Goal: Task Accomplishment & Management: Manage account settings

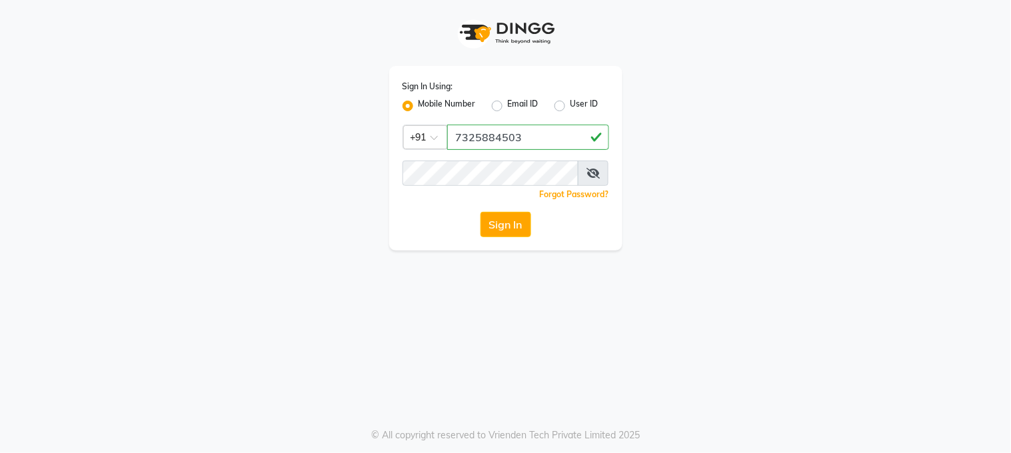
type input "7325884503"
click at [480, 212] on button "Sign In" at bounding box center [505, 224] width 51 height 25
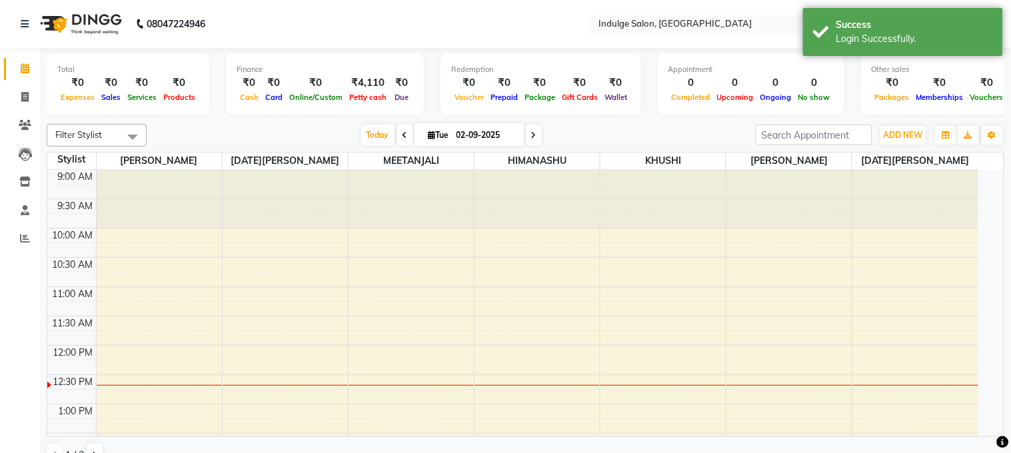
select select "en"
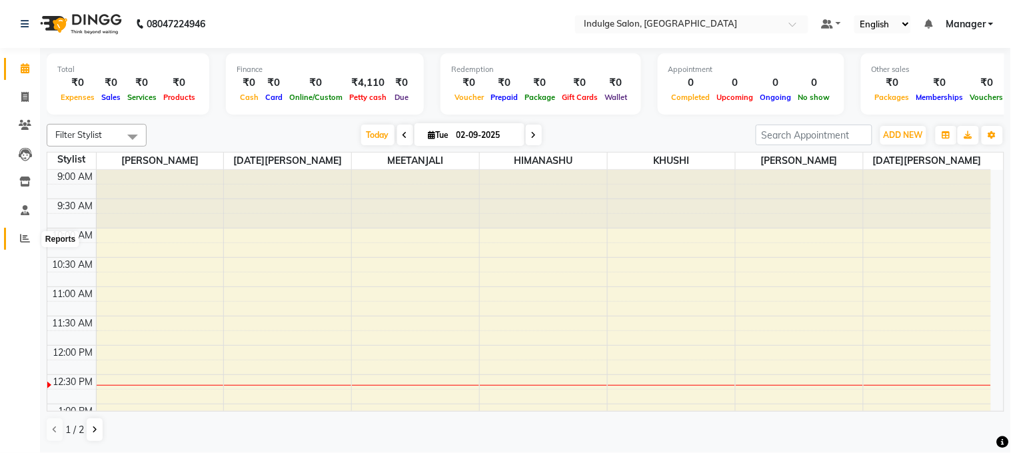
click at [23, 243] on icon at bounding box center [25, 238] width 10 height 10
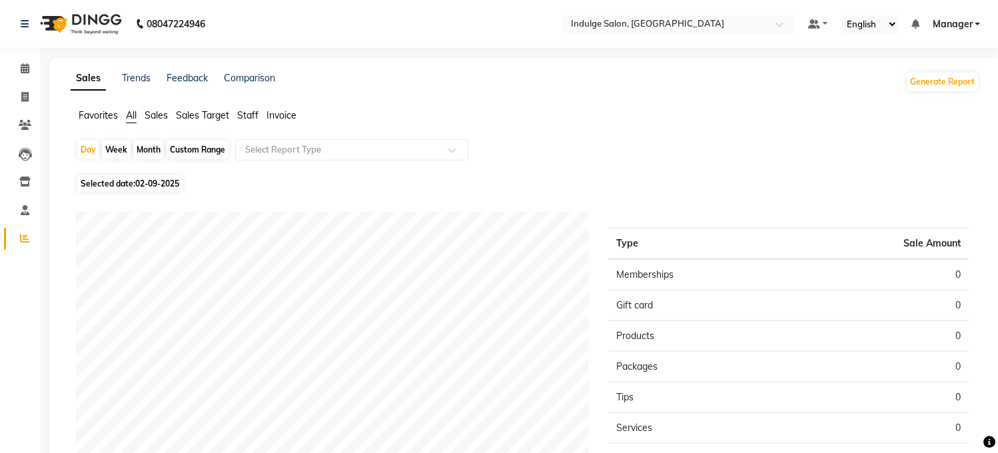
click at [163, 117] on span "Sales" at bounding box center [156, 115] width 23 height 12
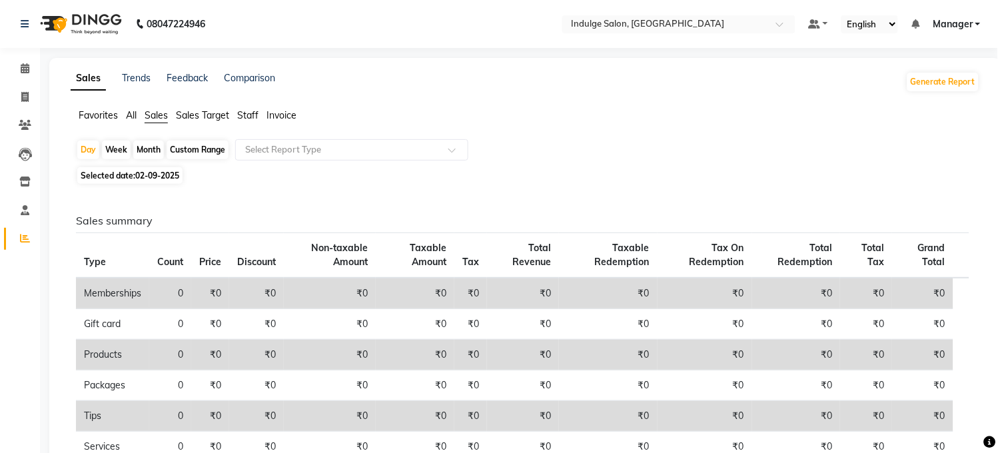
click at [251, 113] on span "Staff" at bounding box center [247, 115] width 21 height 12
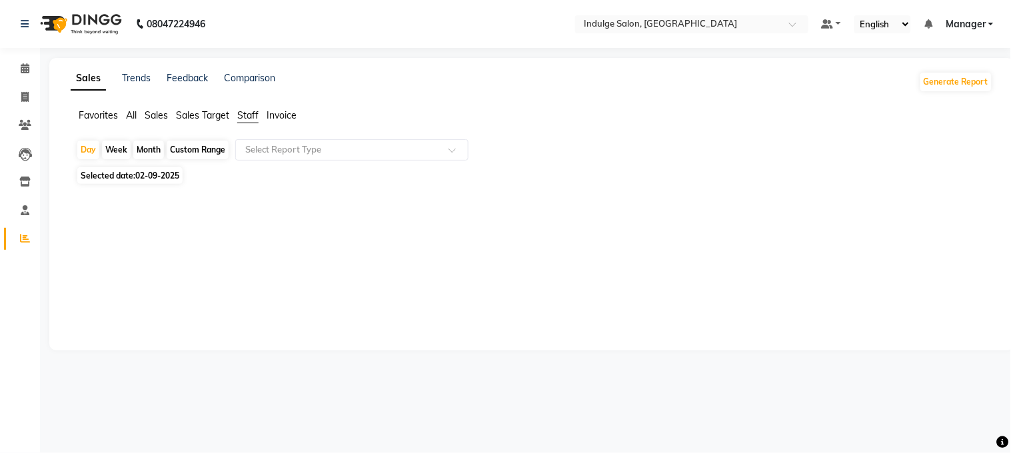
click at [184, 113] on span "Sales Target" at bounding box center [202, 115] width 53 height 12
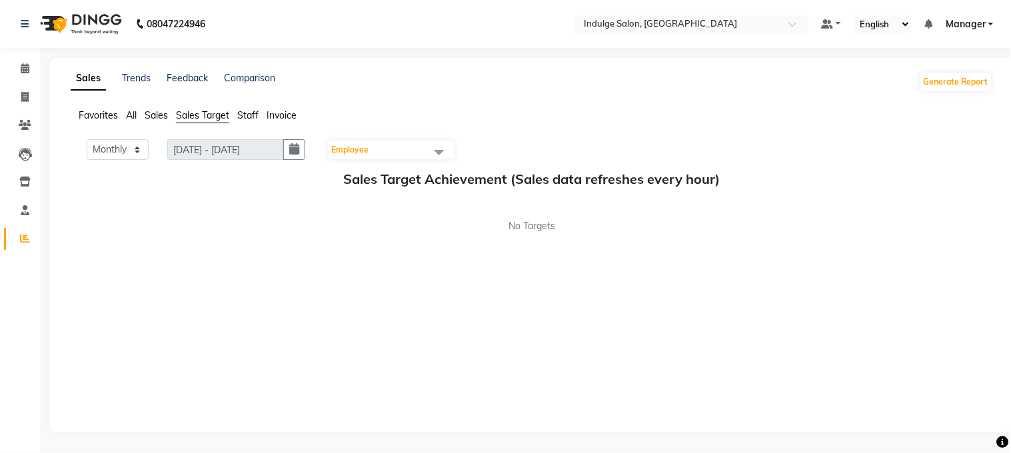
click at [157, 115] on span "Sales" at bounding box center [156, 115] width 23 height 12
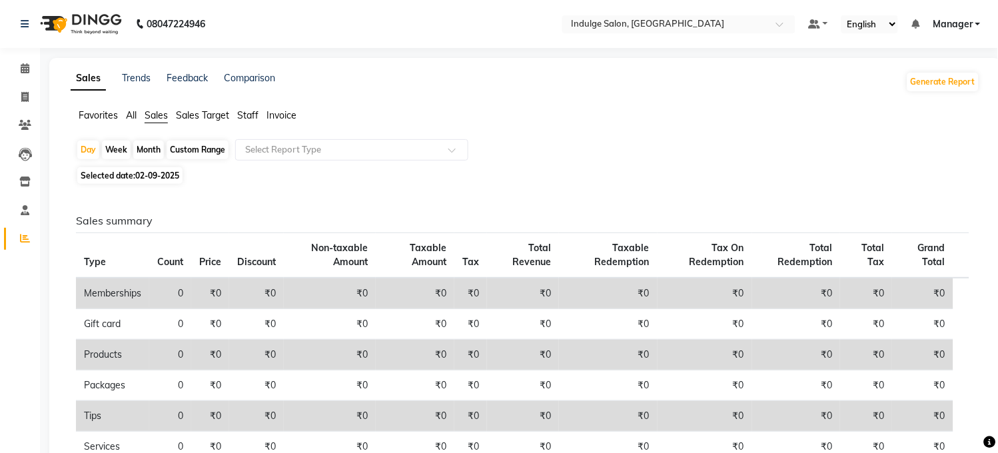
click at [165, 175] on span "02-09-2025" at bounding box center [157, 176] width 44 height 10
select select "9"
select select "2025"
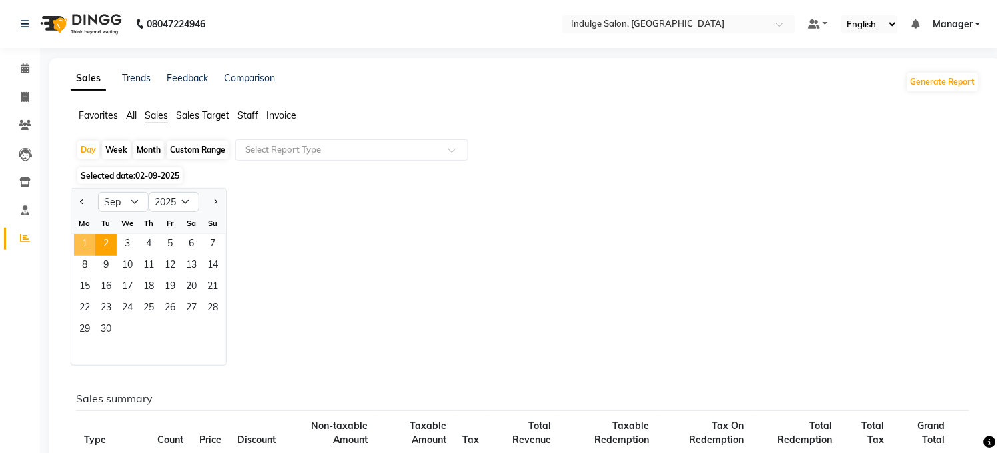
click at [87, 252] on span "1" at bounding box center [84, 245] width 21 height 21
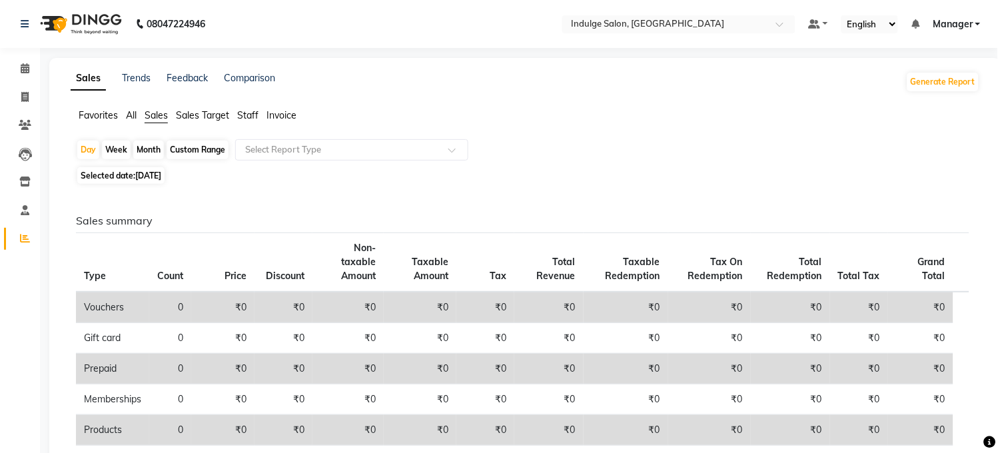
click at [135, 117] on span "All" at bounding box center [131, 115] width 11 height 12
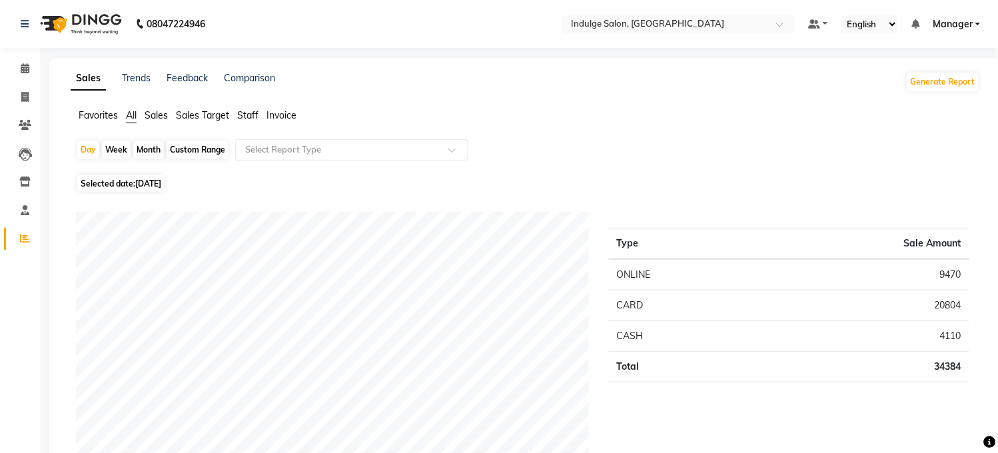
click at [244, 115] on span "Staff" at bounding box center [247, 115] width 21 height 12
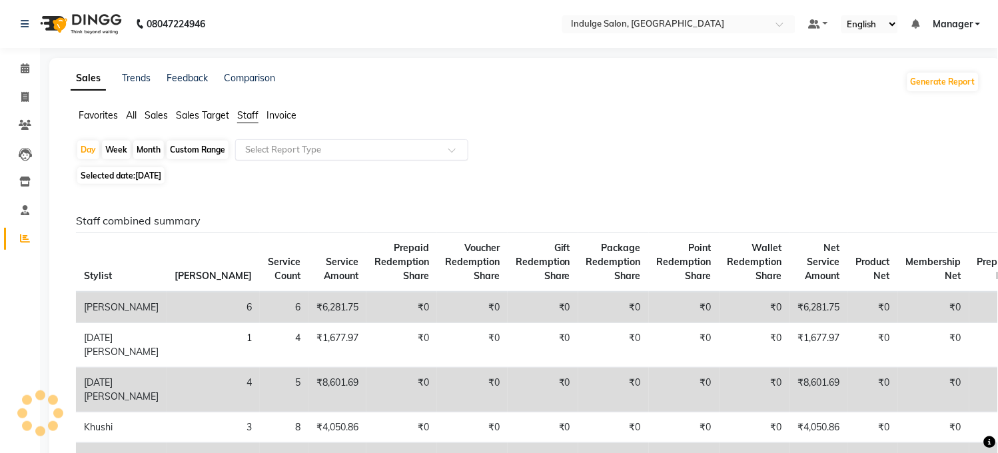
click at [253, 153] on input "text" at bounding box center [339, 149] width 192 height 13
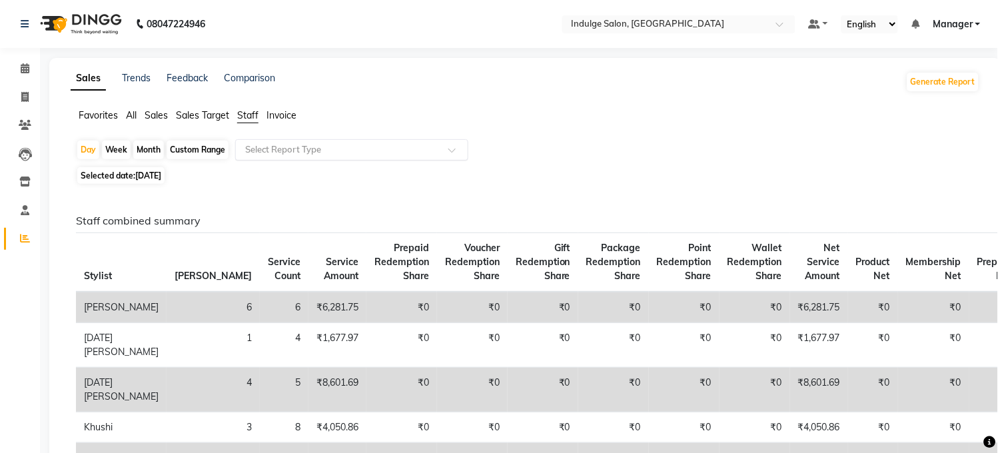
click at [321, 151] on input "text" at bounding box center [339, 149] width 192 height 13
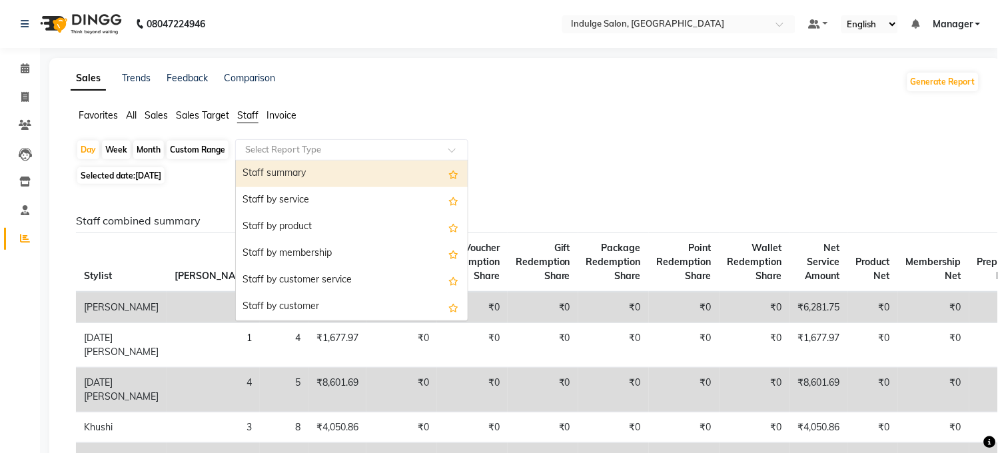
click at [313, 165] on div "Staff summary" at bounding box center [352, 174] width 232 height 27
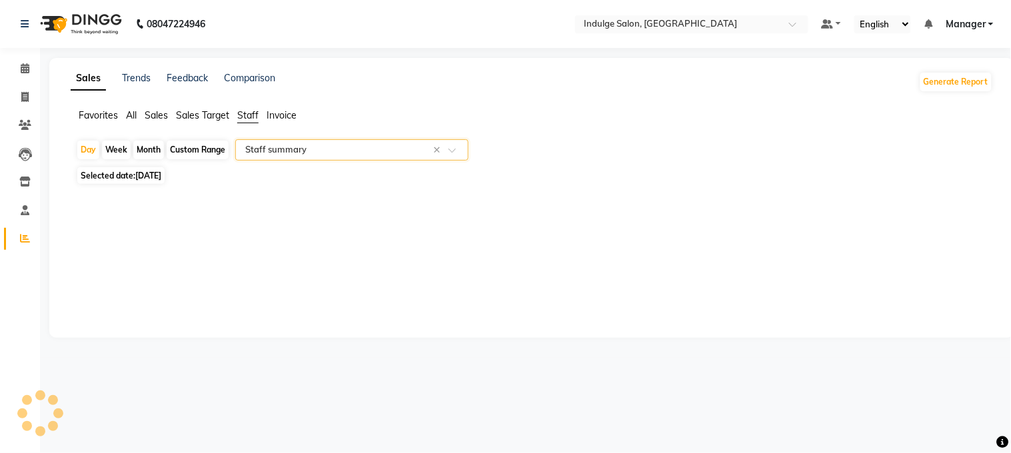
select select "csv"
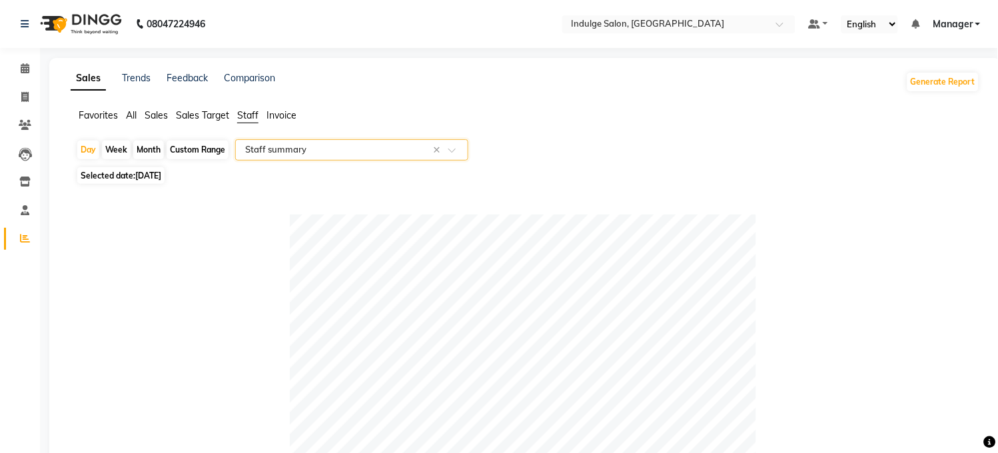
click at [313, 153] on input "text" at bounding box center [339, 149] width 192 height 13
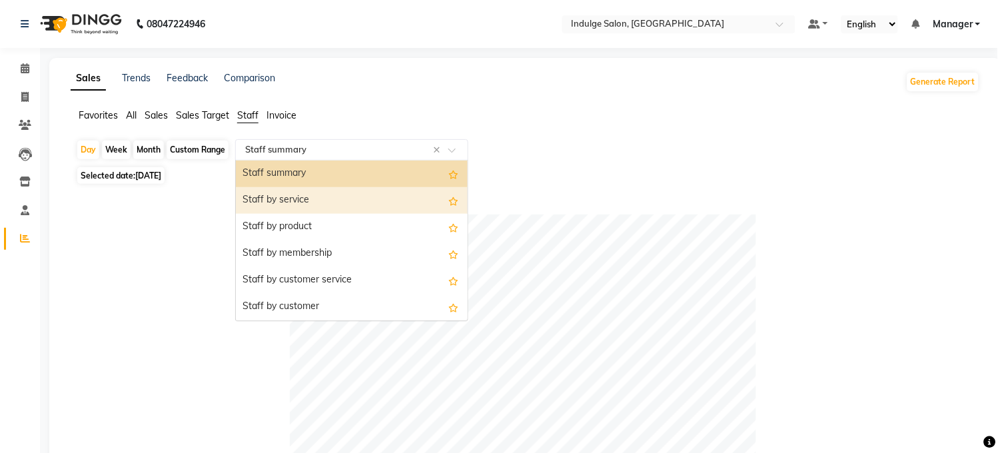
click at [374, 200] on div "Staff by service" at bounding box center [352, 200] width 232 height 27
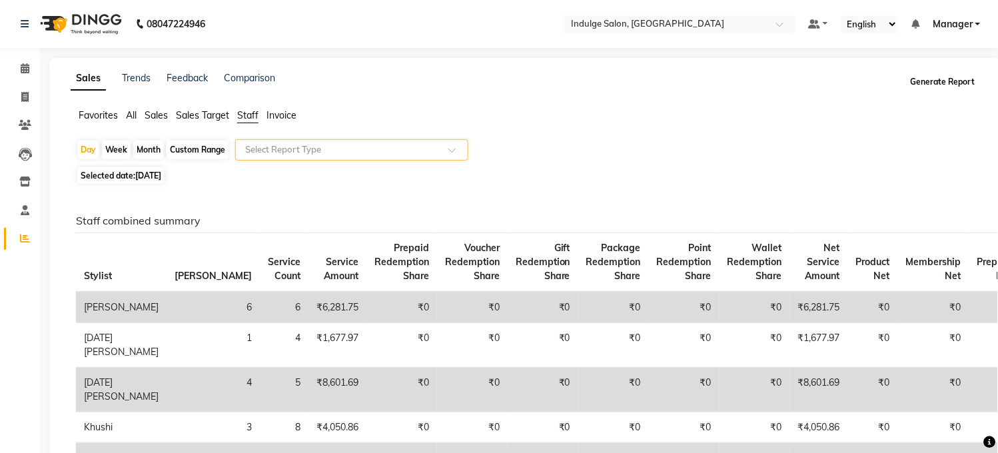
click at [923, 73] on button "Generate Report" at bounding box center [942, 82] width 71 height 19
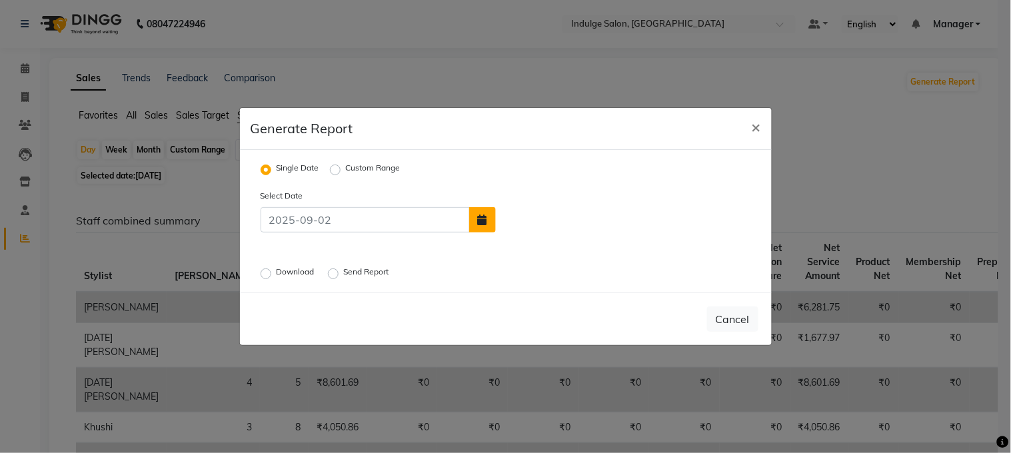
click at [480, 215] on icon "button" at bounding box center [482, 220] width 9 height 11
select select "9"
select select "2025"
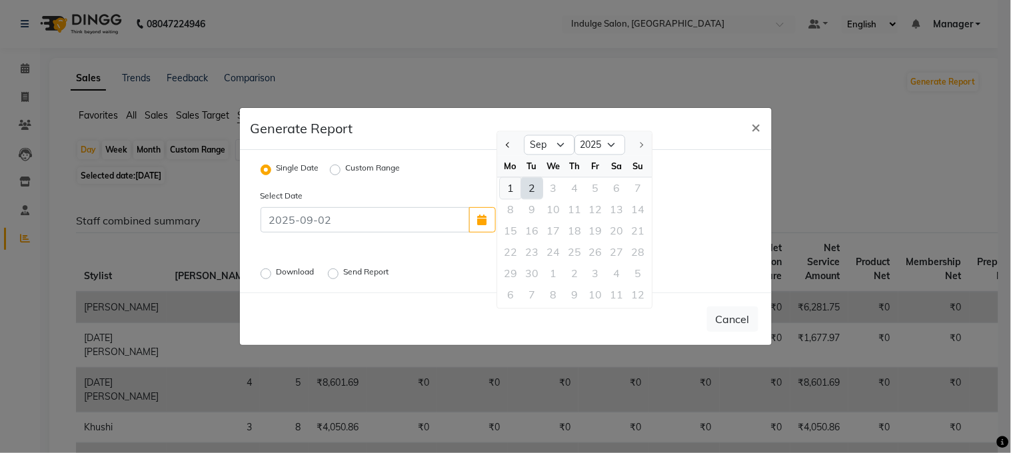
click at [510, 189] on div "1" at bounding box center [510, 188] width 21 height 21
type input "[DATE]"
click at [277, 276] on label "Download" at bounding box center [297, 274] width 41 height 16
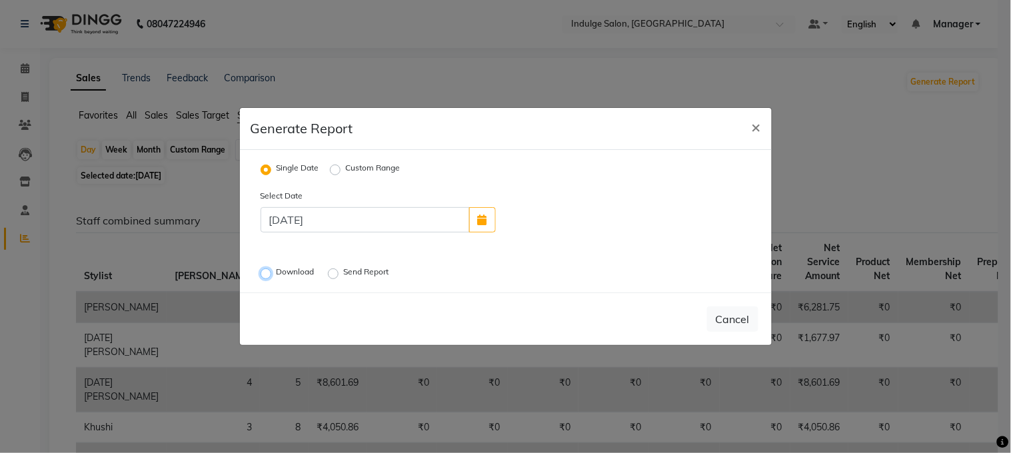
click at [265, 276] on input "Download" at bounding box center [267, 273] width 9 height 9
radio input "true"
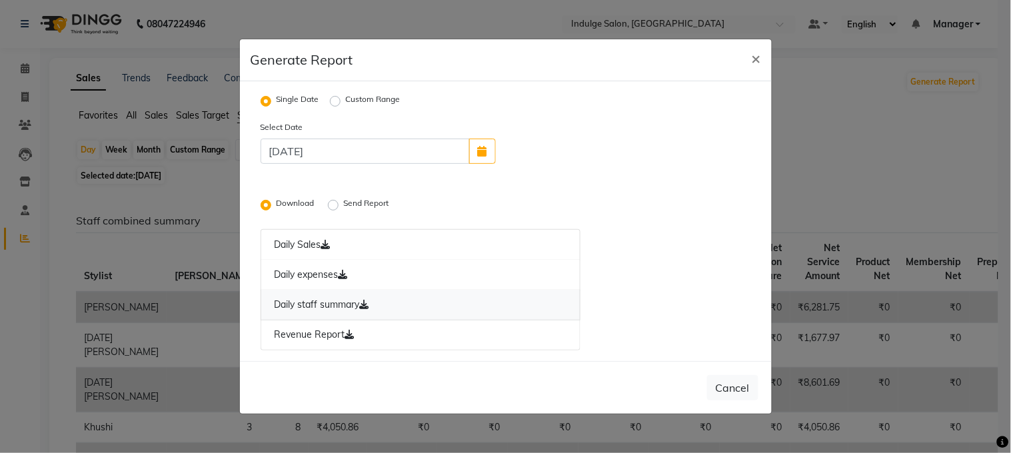
click at [369, 309] on icon at bounding box center [364, 304] width 9 height 9
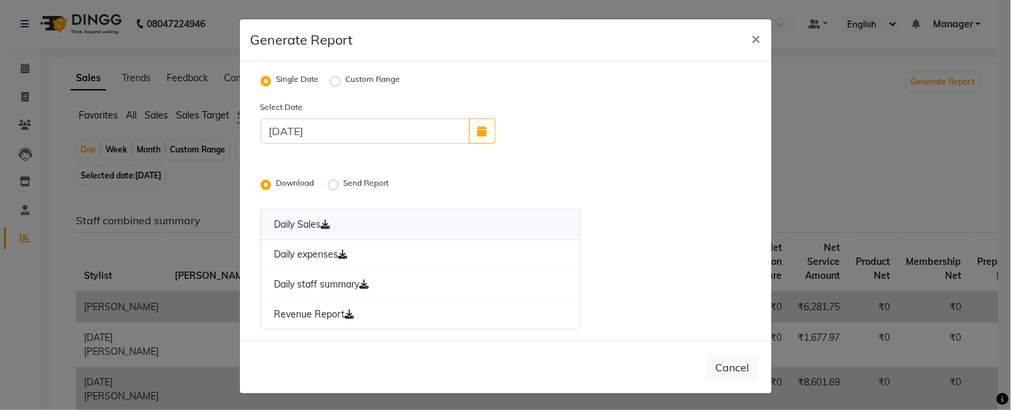
click at [325, 224] on icon at bounding box center [325, 224] width 9 height 9
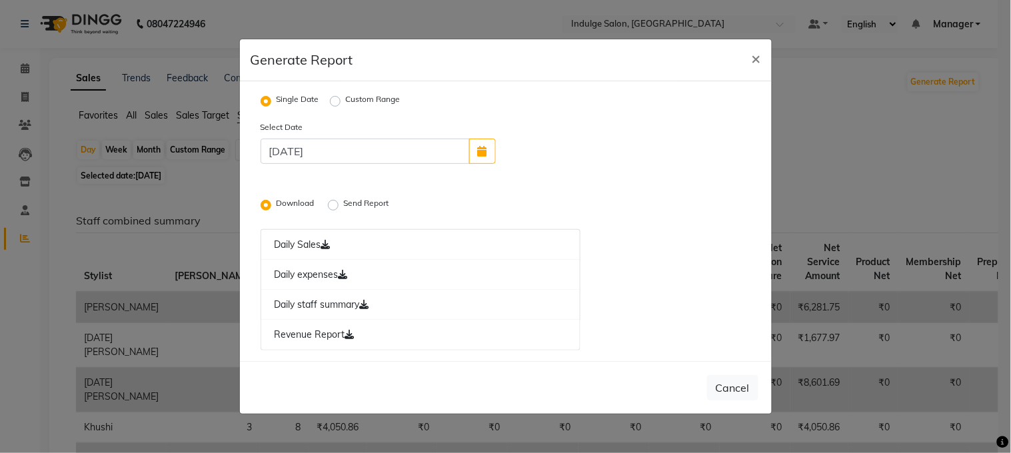
click at [390, 102] on label "Custom Range" at bounding box center [373, 101] width 55 height 16
click at [342, 102] on input "Custom Range" at bounding box center [336, 101] width 9 height 9
radio input "true"
select select "9"
select select "2025"
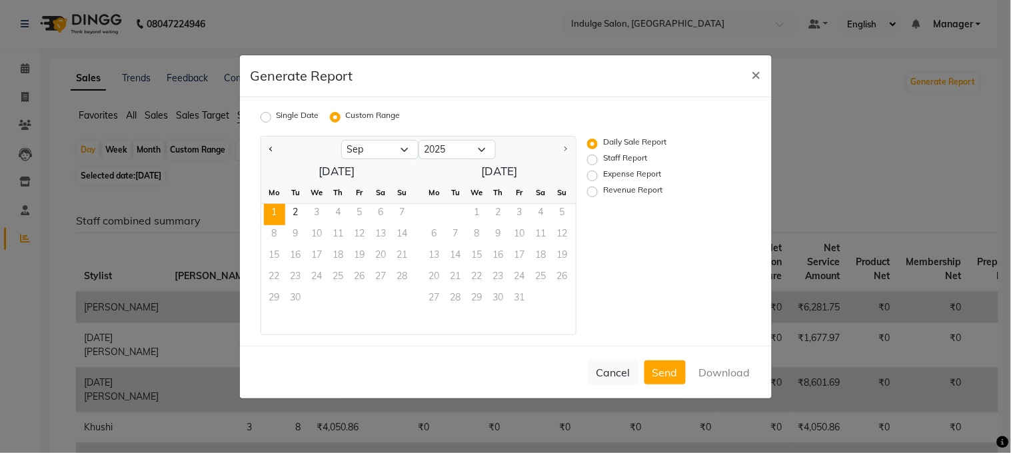
click at [276, 216] on span "1" at bounding box center [274, 214] width 21 height 21
click at [672, 370] on button "Send" at bounding box center [664, 372] width 41 height 24
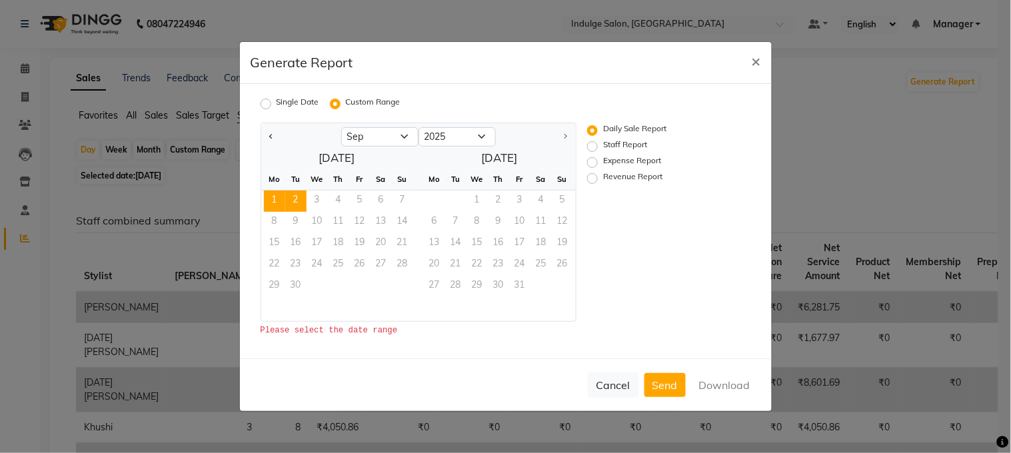
click at [287, 201] on span "2" at bounding box center [295, 201] width 21 height 21
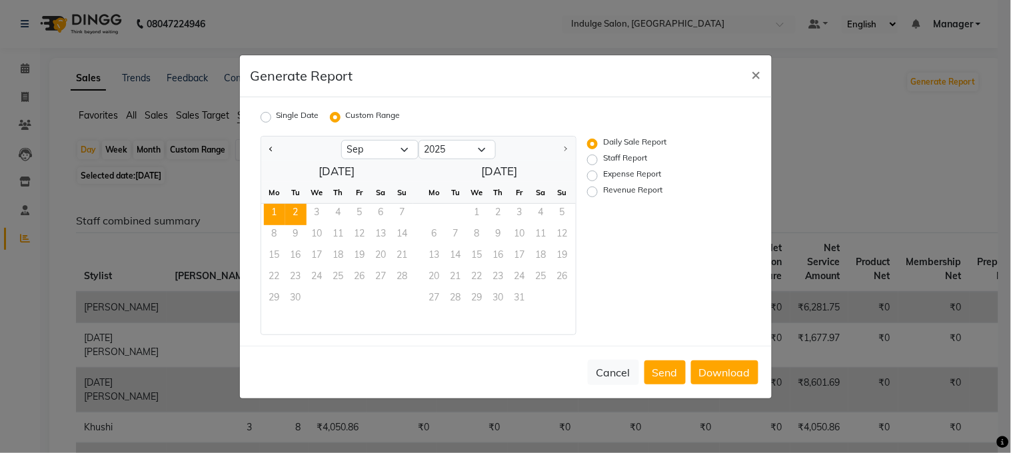
click at [274, 209] on span "1" at bounding box center [274, 214] width 21 height 21
click at [756, 69] on span "×" at bounding box center [756, 74] width 9 height 20
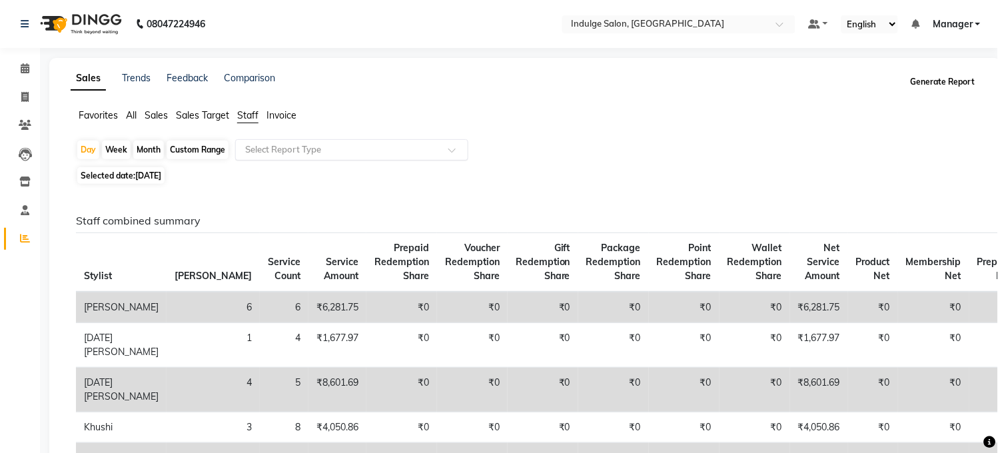
click at [936, 84] on button "Generate Report" at bounding box center [942, 82] width 71 height 19
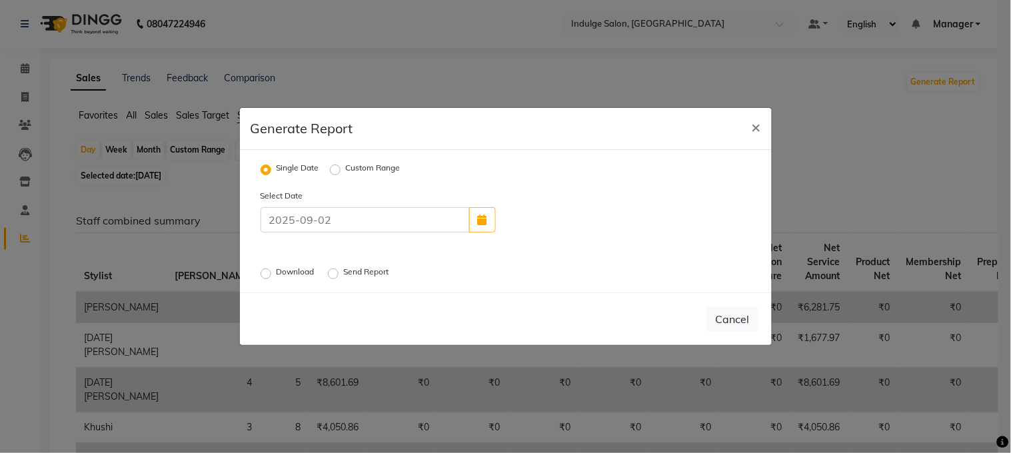
click at [312, 271] on label "Download" at bounding box center [297, 274] width 41 height 16
click at [273, 271] on input "Download" at bounding box center [267, 273] width 9 height 9
radio input "true"
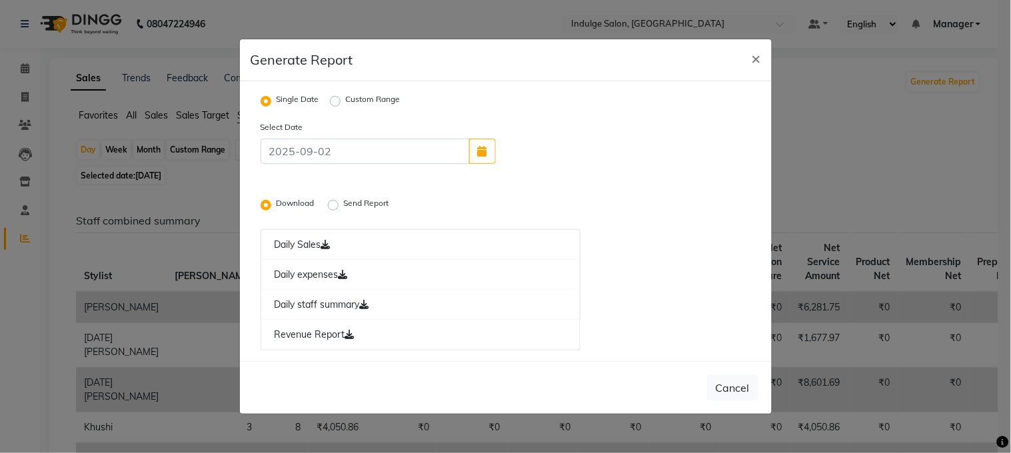
click at [366, 205] on label "Send Report" at bounding box center [368, 205] width 48 height 16
click at [340, 205] on input "Send Report" at bounding box center [334, 205] width 9 height 9
radio input "true"
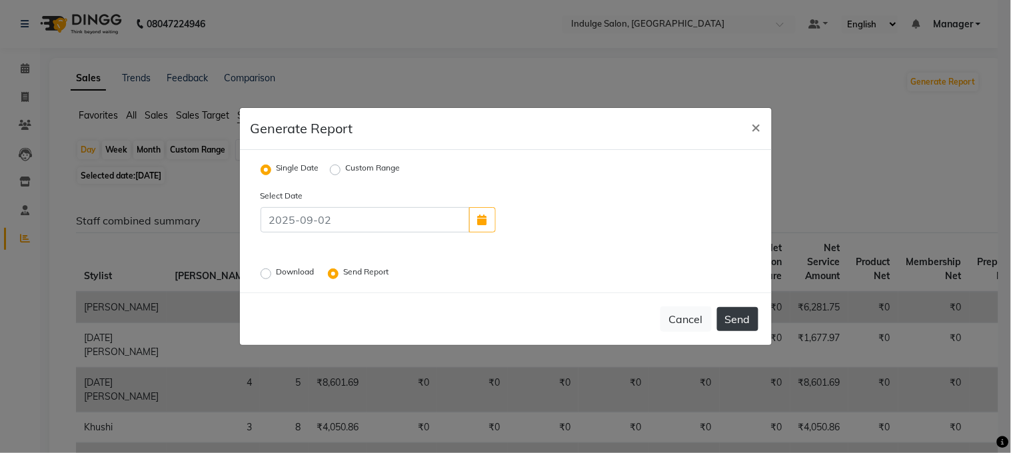
click at [750, 324] on button "Send" at bounding box center [737, 319] width 41 height 24
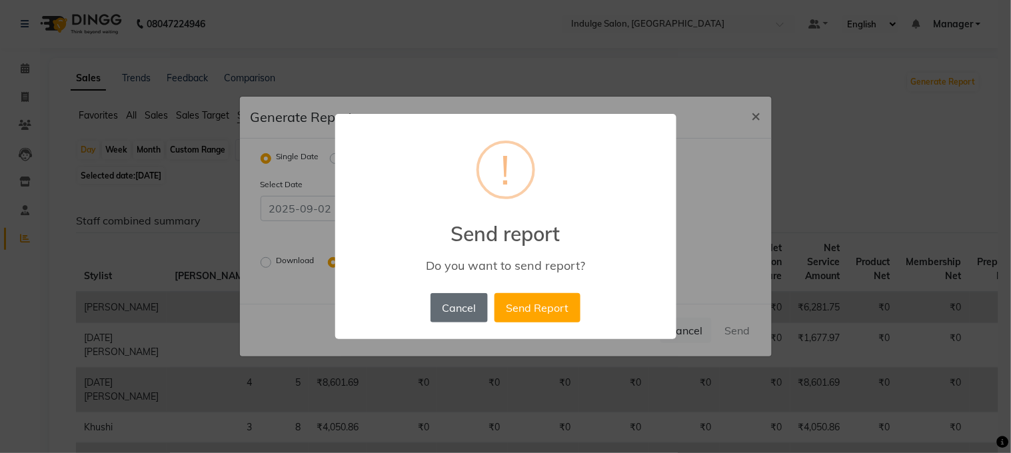
click at [473, 306] on button "Cancel" at bounding box center [458, 307] width 57 height 29
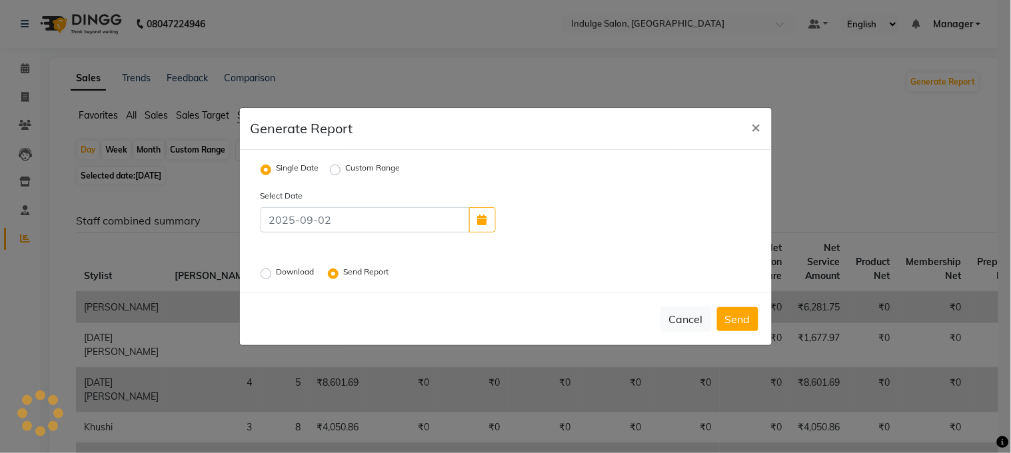
click at [296, 274] on label "Download" at bounding box center [297, 274] width 41 height 16
click at [273, 274] on input "Download" at bounding box center [267, 273] width 9 height 9
radio input "true"
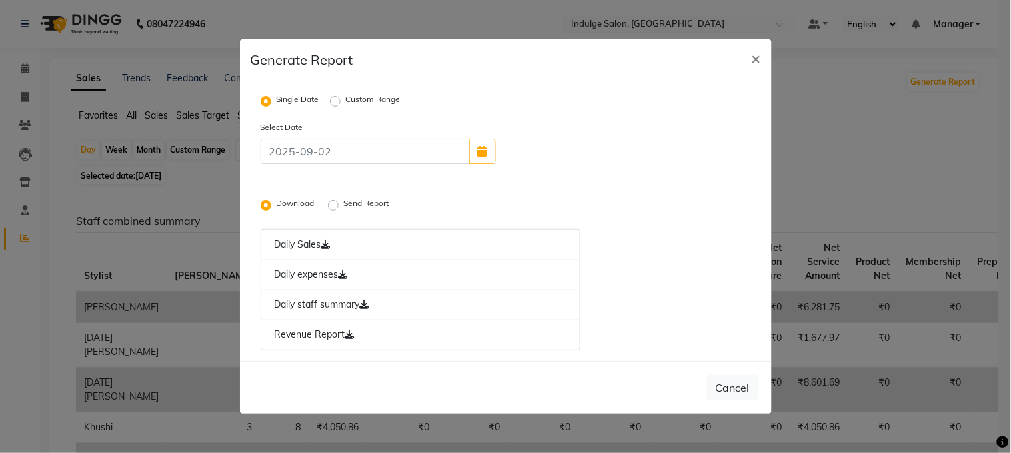
click at [513, 314] on link "Daily staff summary" at bounding box center [421, 305] width 320 height 31
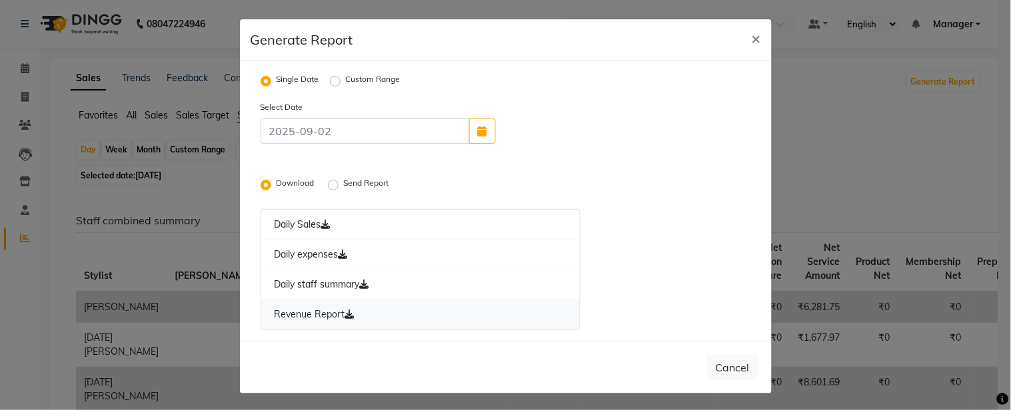
click at [344, 326] on link "Revenue Report" at bounding box center [421, 315] width 320 height 31
click at [481, 131] on button "button" at bounding box center [482, 131] width 27 height 25
select select "9"
select select "2025"
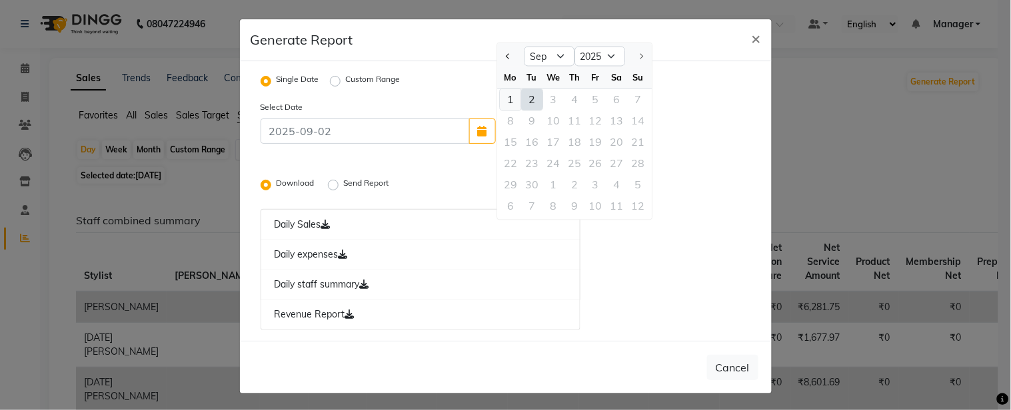
click at [507, 101] on div "1" at bounding box center [510, 99] width 21 height 21
type input "[DATE]"
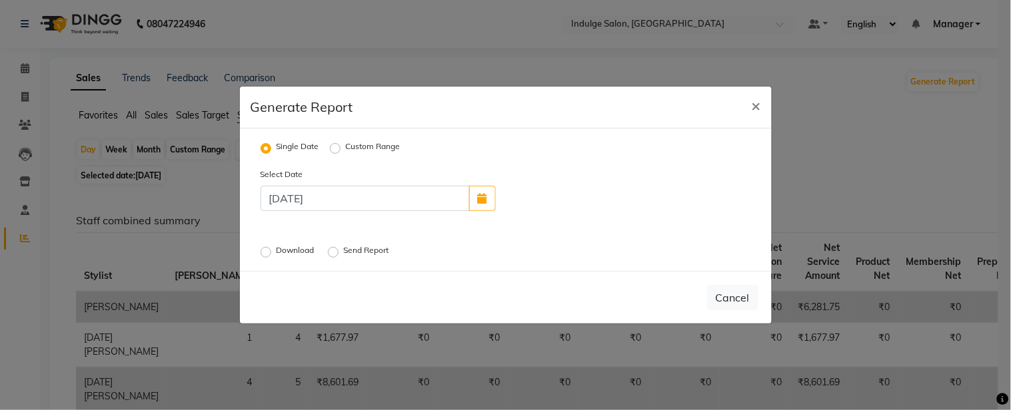
click at [281, 253] on label "Download" at bounding box center [297, 253] width 41 height 16
click at [273, 253] on input "Download" at bounding box center [267, 252] width 9 height 9
radio input "true"
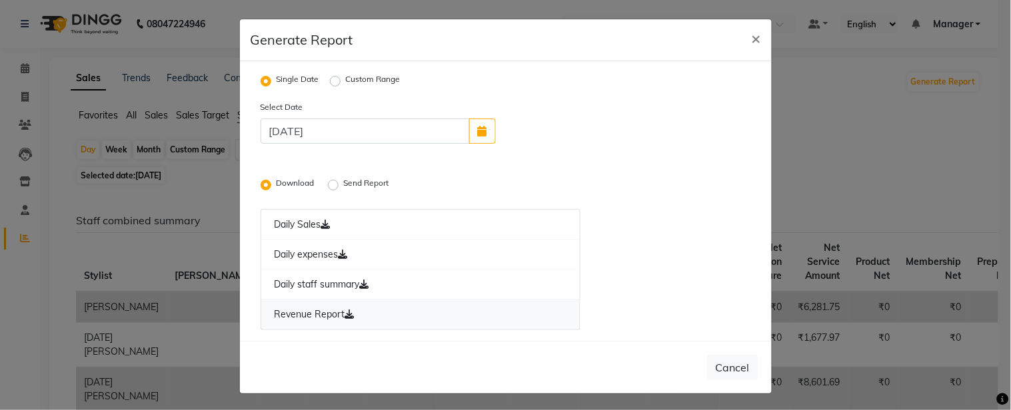
click at [334, 318] on link "Revenue Report" at bounding box center [421, 315] width 320 height 31
click at [314, 287] on link "Daily staff summary" at bounding box center [421, 285] width 320 height 31
click at [752, 37] on span "×" at bounding box center [756, 38] width 9 height 20
radio input "false"
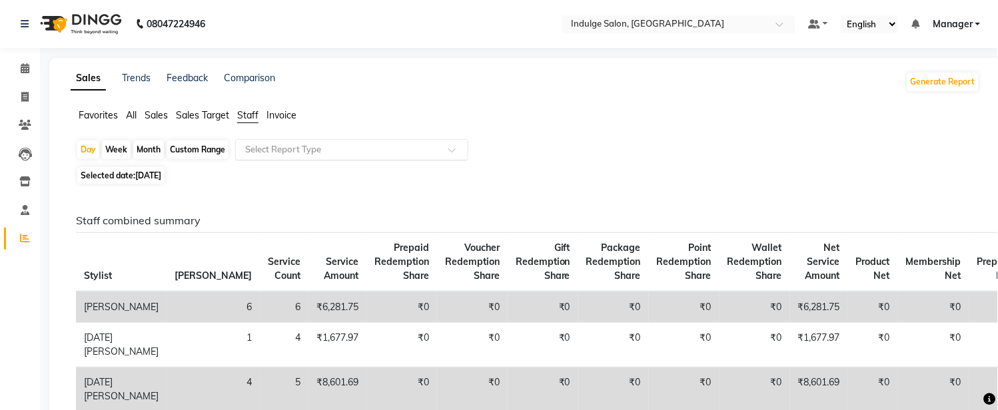
click at [750, 37] on nav "08047224946 Select Location × Indulge Salon, Kit Square Default Panel My Panel …" at bounding box center [499, 24] width 998 height 48
drag, startPoint x: 745, startPoint y: 37, endPoint x: 22, endPoint y: 71, distance: 723.7
click at [22, 71] on icon at bounding box center [25, 68] width 9 height 10
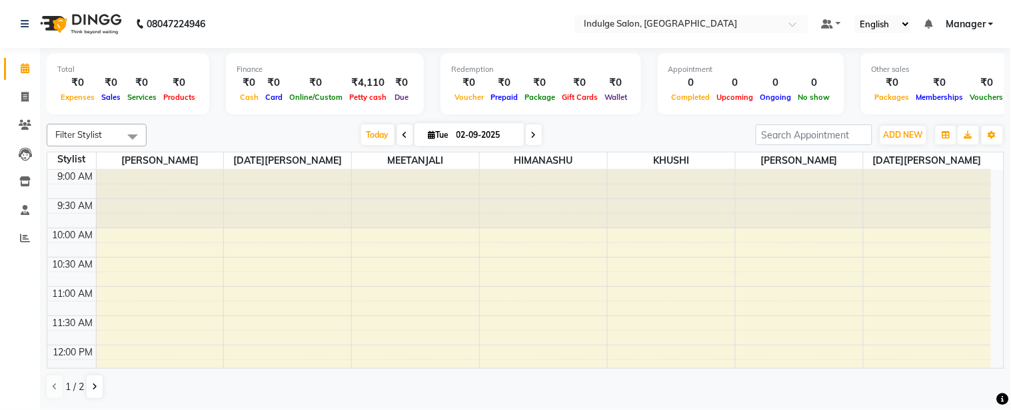
click at [402, 137] on icon at bounding box center [404, 135] width 5 height 8
type input "[DATE]"
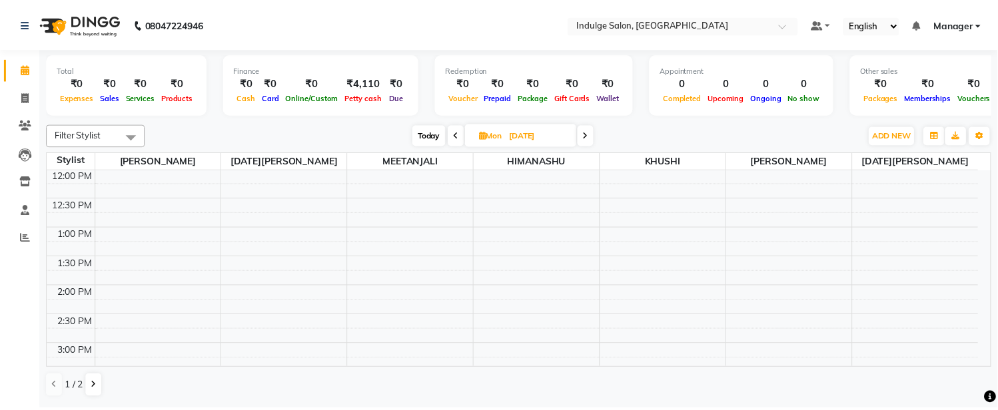
scroll to position [350, 0]
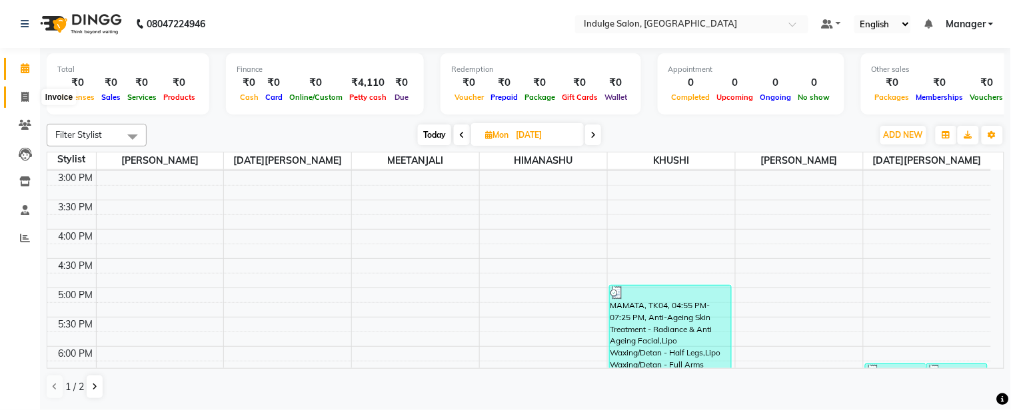
click at [22, 91] on span at bounding box center [24, 97] width 23 height 15
select select "service"
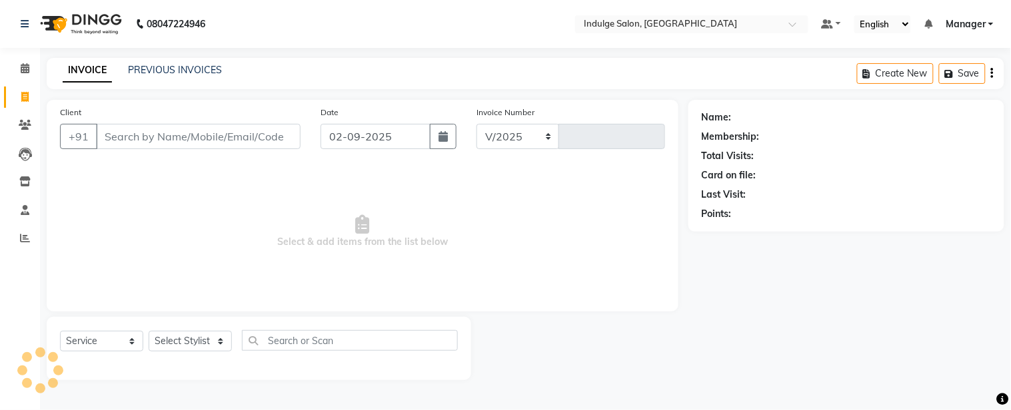
select select "8793"
type input "0034"
click at [450, 134] on button "button" at bounding box center [443, 136] width 27 height 25
select select "9"
select select "2025"
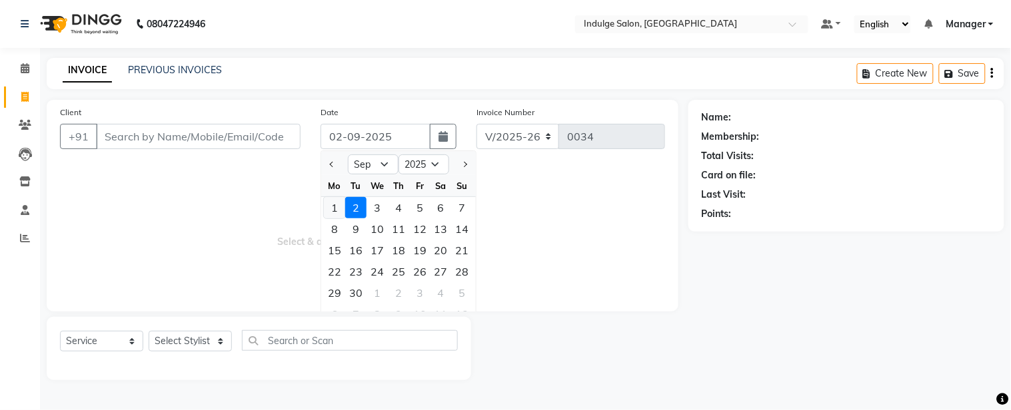
click at [327, 209] on div "1" at bounding box center [334, 207] width 21 height 21
type input "[DATE]"
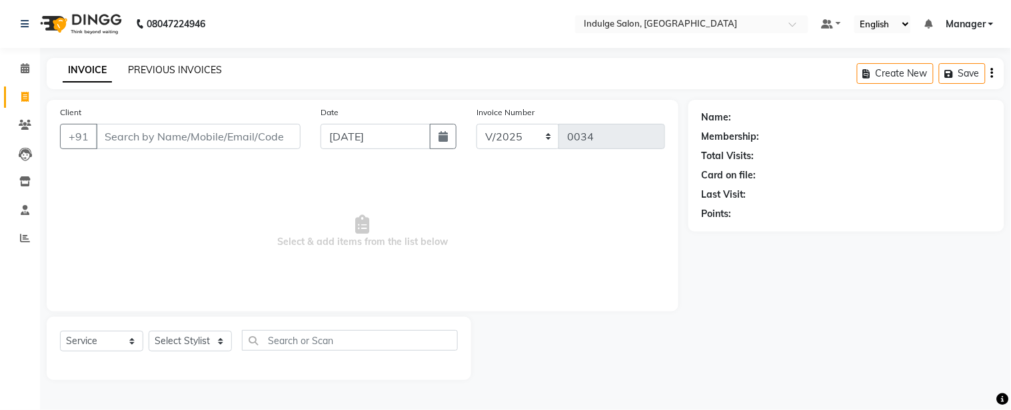
click at [190, 74] on link "PREVIOUS INVOICES" at bounding box center [175, 70] width 94 height 12
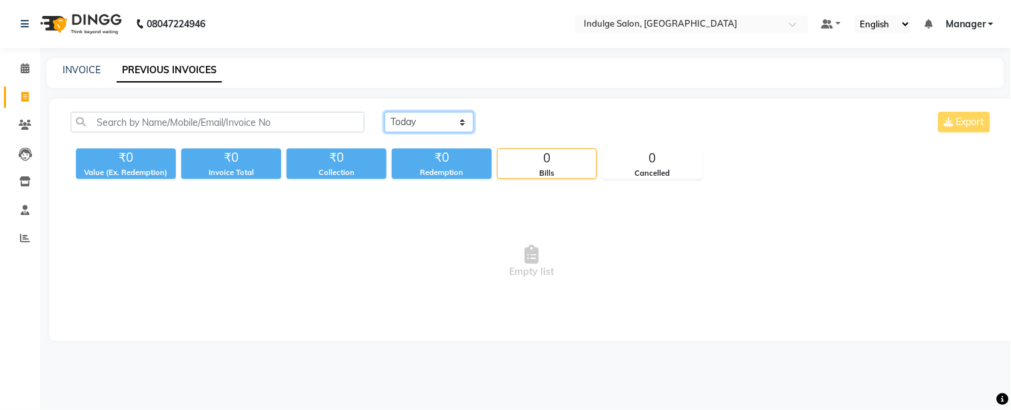
click at [464, 119] on select "[DATE] [DATE] Custom Range" at bounding box center [428, 122] width 89 height 21
select select "[DATE]"
click at [384, 112] on select "[DATE] [DATE] Custom Range" at bounding box center [428, 122] width 89 height 21
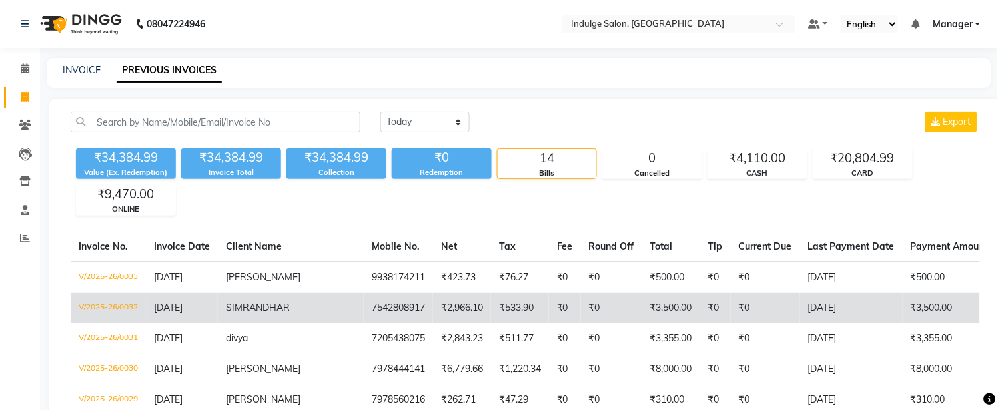
click at [433, 318] on td "₹2,966.10" at bounding box center [462, 308] width 58 height 31
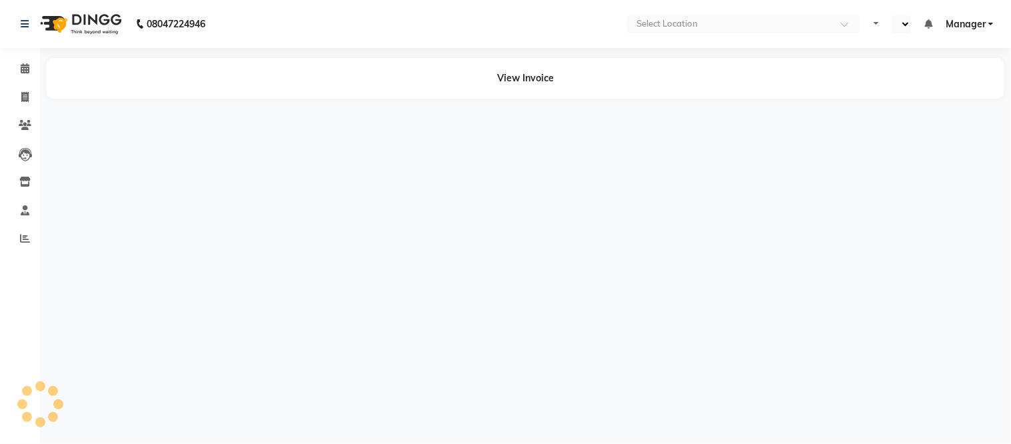
select select "en"
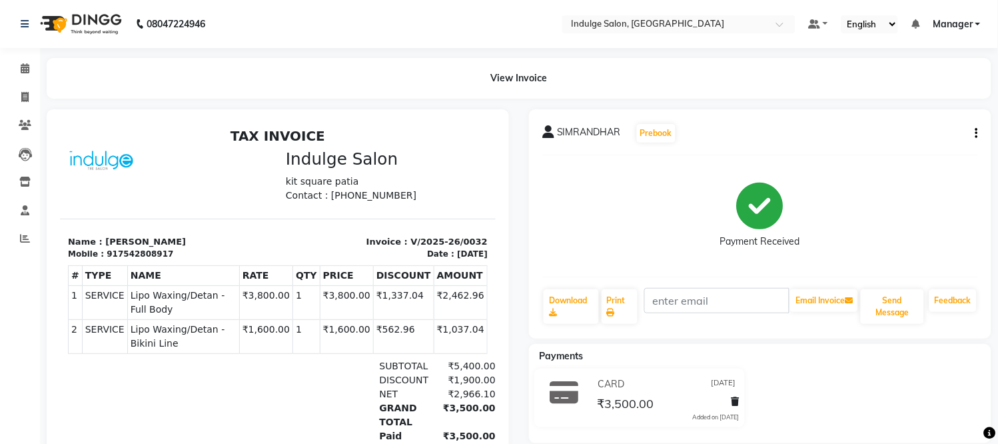
click at [386, 295] on td "₹1,337.04" at bounding box center [403, 302] width 61 height 34
click at [437, 289] on td "₹2,462.96" at bounding box center [459, 302] width 53 height 34
drag, startPoint x: 440, startPoint y: 350, endPoint x: 447, endPoint y: 347, distance: 7.8
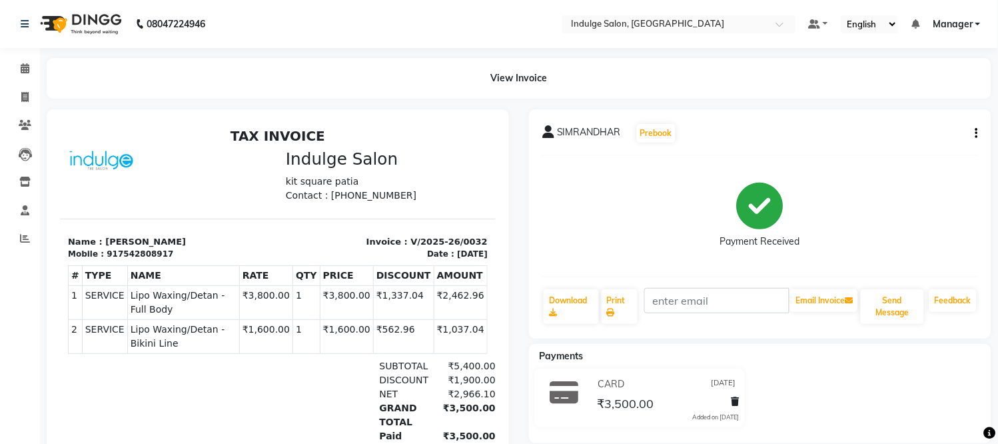
click at [447, 347] on td "₹1,037.04" at bounding box center [459, 336] width 53 height 34
click at [570, 408] on span at bounding box center [563, 392] width 35 height 39
click at [617, 405] on span "₹3,500.00" at bounding box center [626, 405] width 57 height 19
click at [603, 364] on div "Payments CARD 01-09-2025 ₹3,500.00 Added on 01-09-2025" at bounding box center [760, 393] width 462 height 99
